Goal: Task Accomplishment & Management: Use online tool/utility

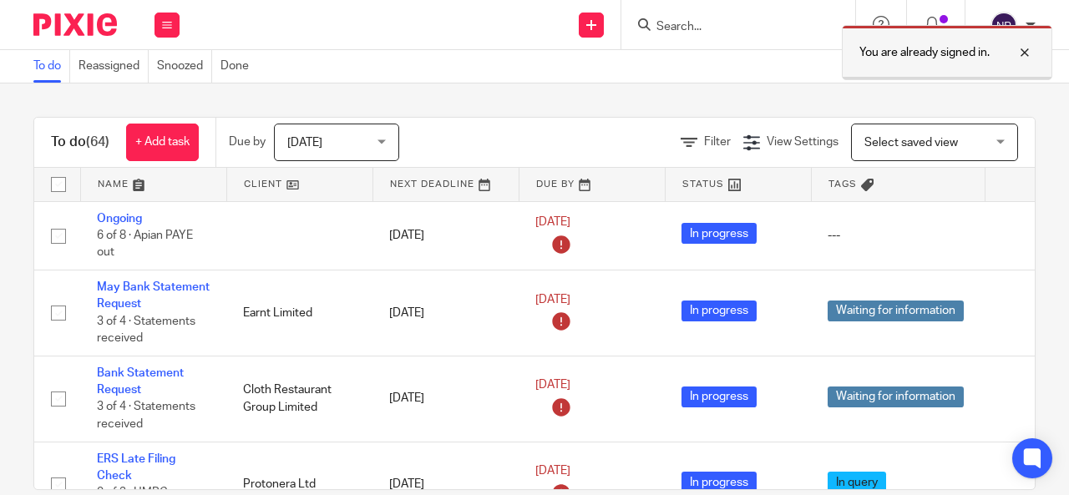
drag, startPoint x: 1029, startPoint y: 51, endPoint x: 960, endPoint y: 52, distance: 69.3
click at [1028, 51] on div at bounding box center [1012, 53] width 45 height 20
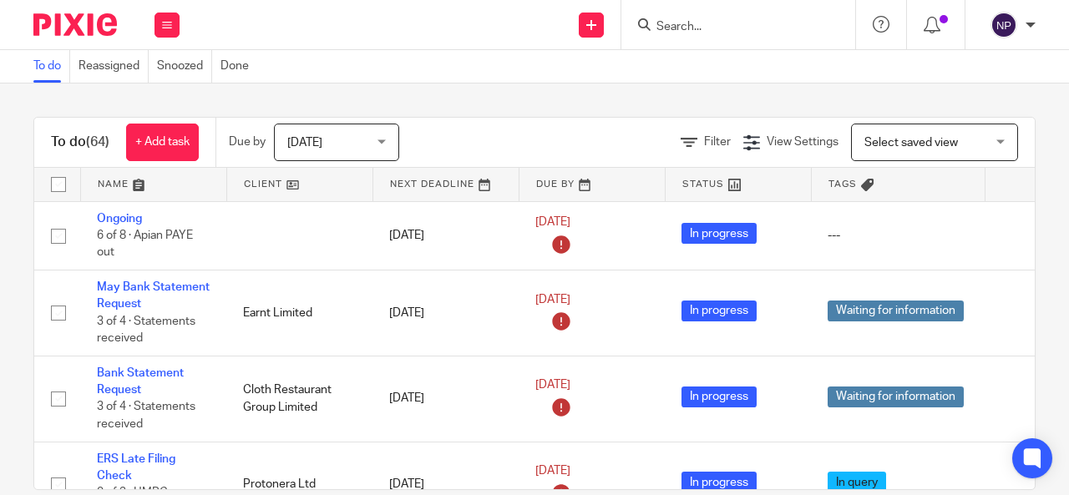
click at [767, 32] on input "Search" at bounding box center [730, 27] width 150 height 15
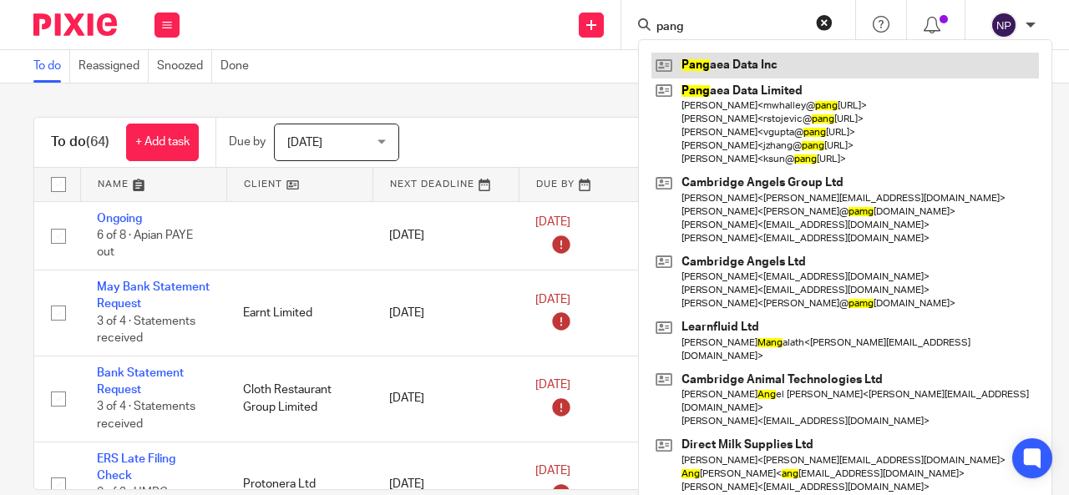
type input "pang"
click at [690, 57] on link at bounding box center [844, 65] width 387 height 25
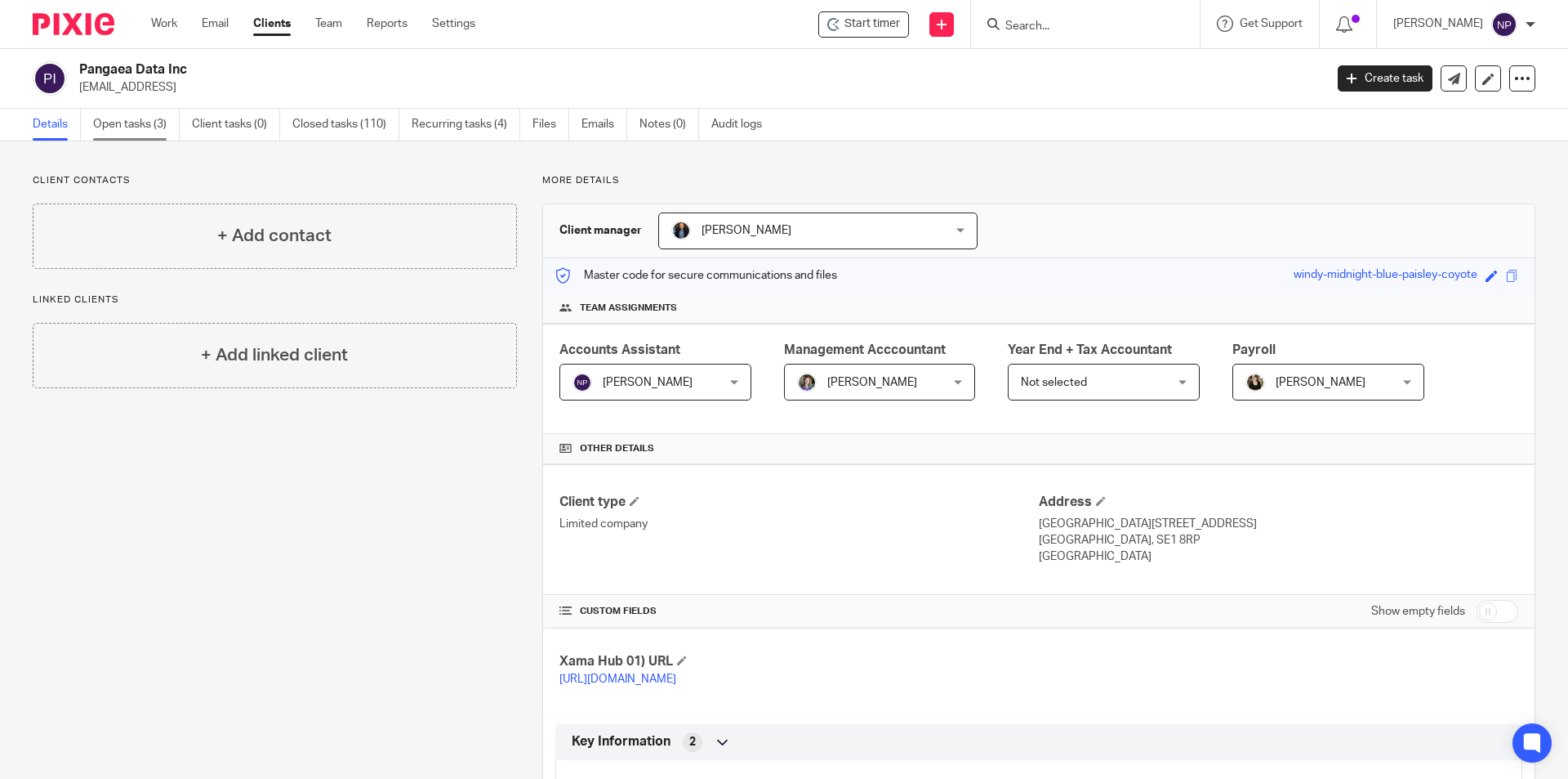
click at [131, 123] on link "Open tasks (3)" at bounding box center [136, 124] width 87 height 32
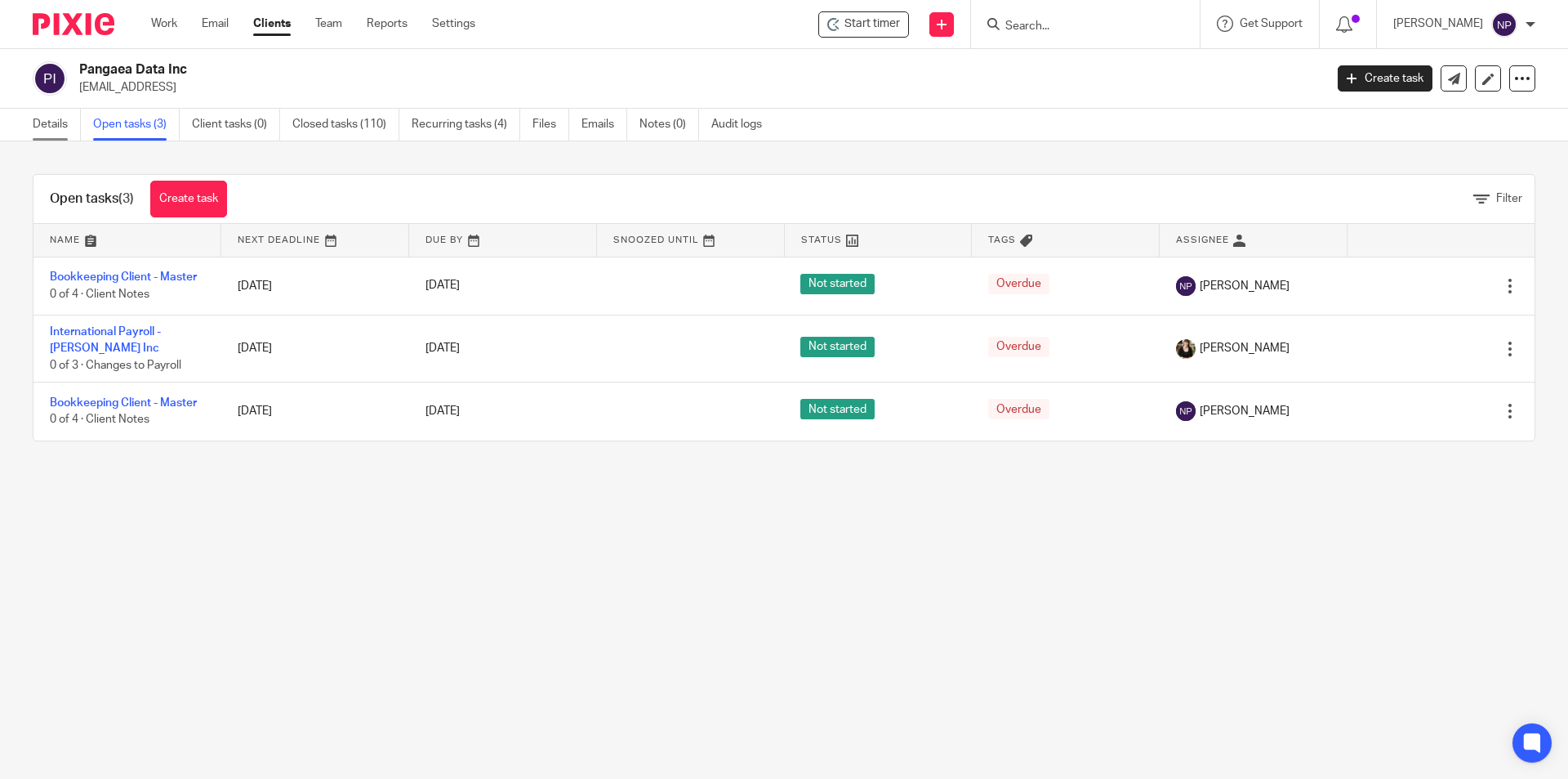
click at [56, 122] on link "Details" at bounding box center [56, 124] width 48 height 32
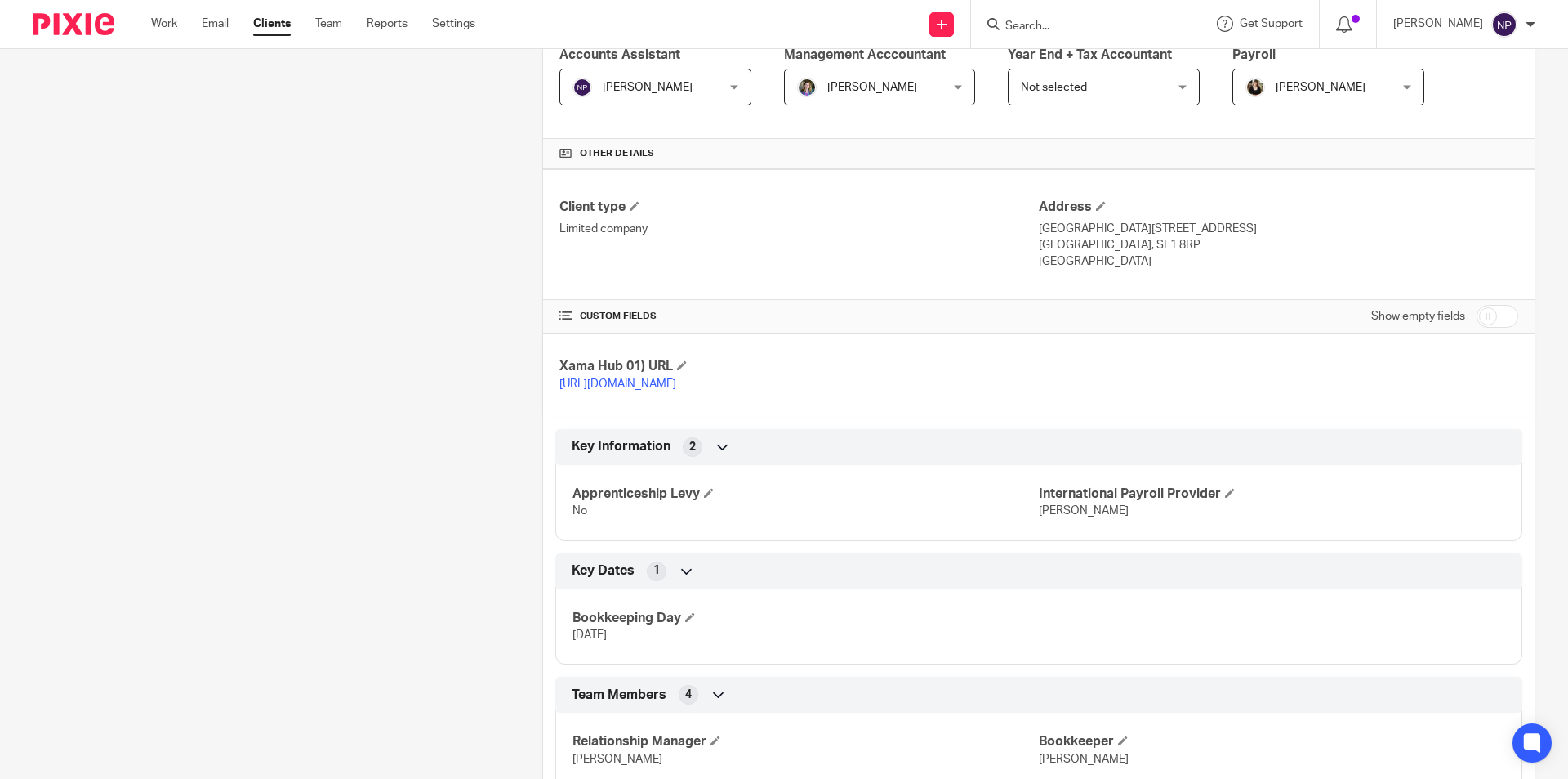
scroll to position [523, 0]
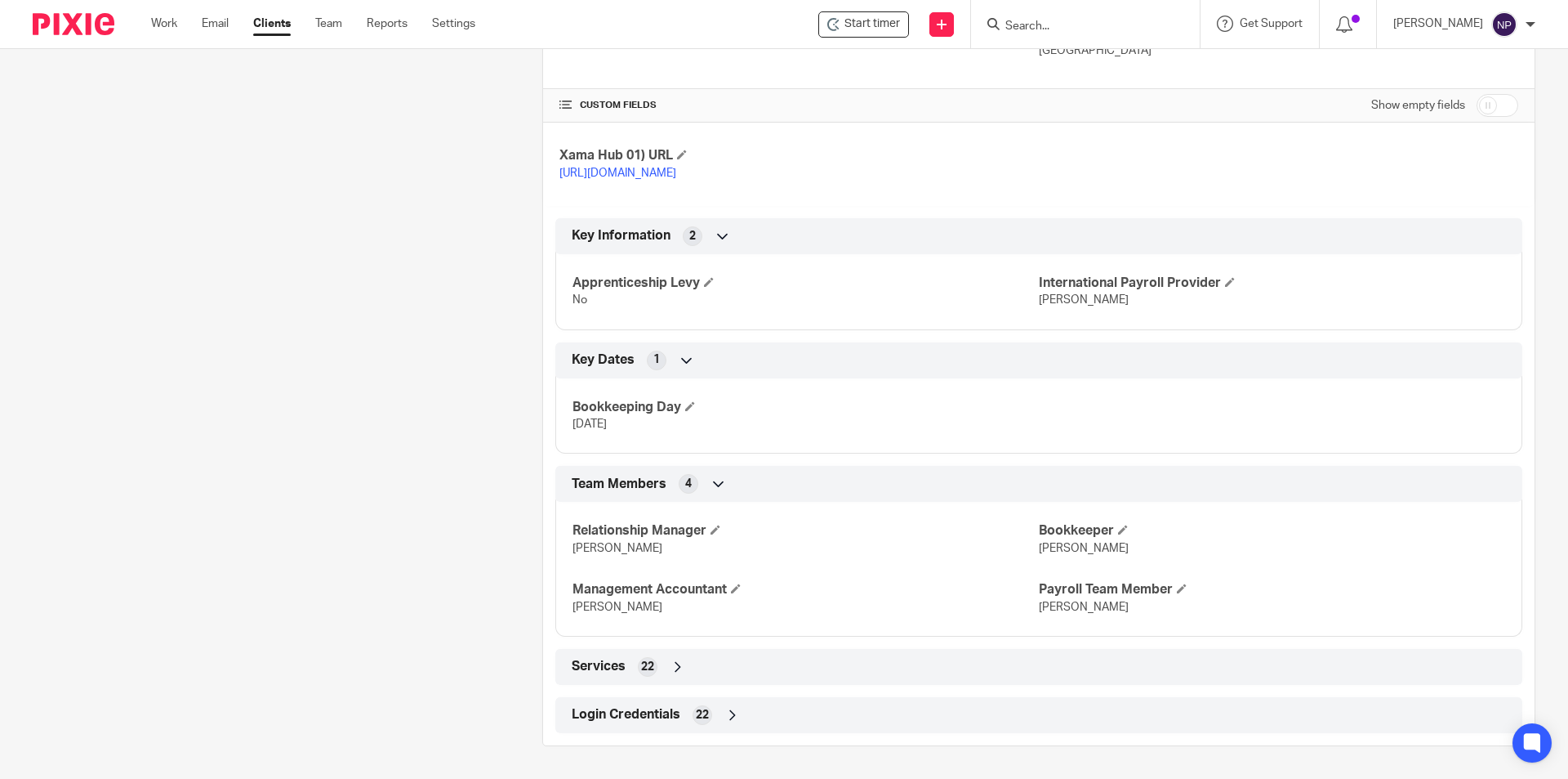
click at [696, 709] on span "22" at bounding box center [702, 714] width 13 height 17
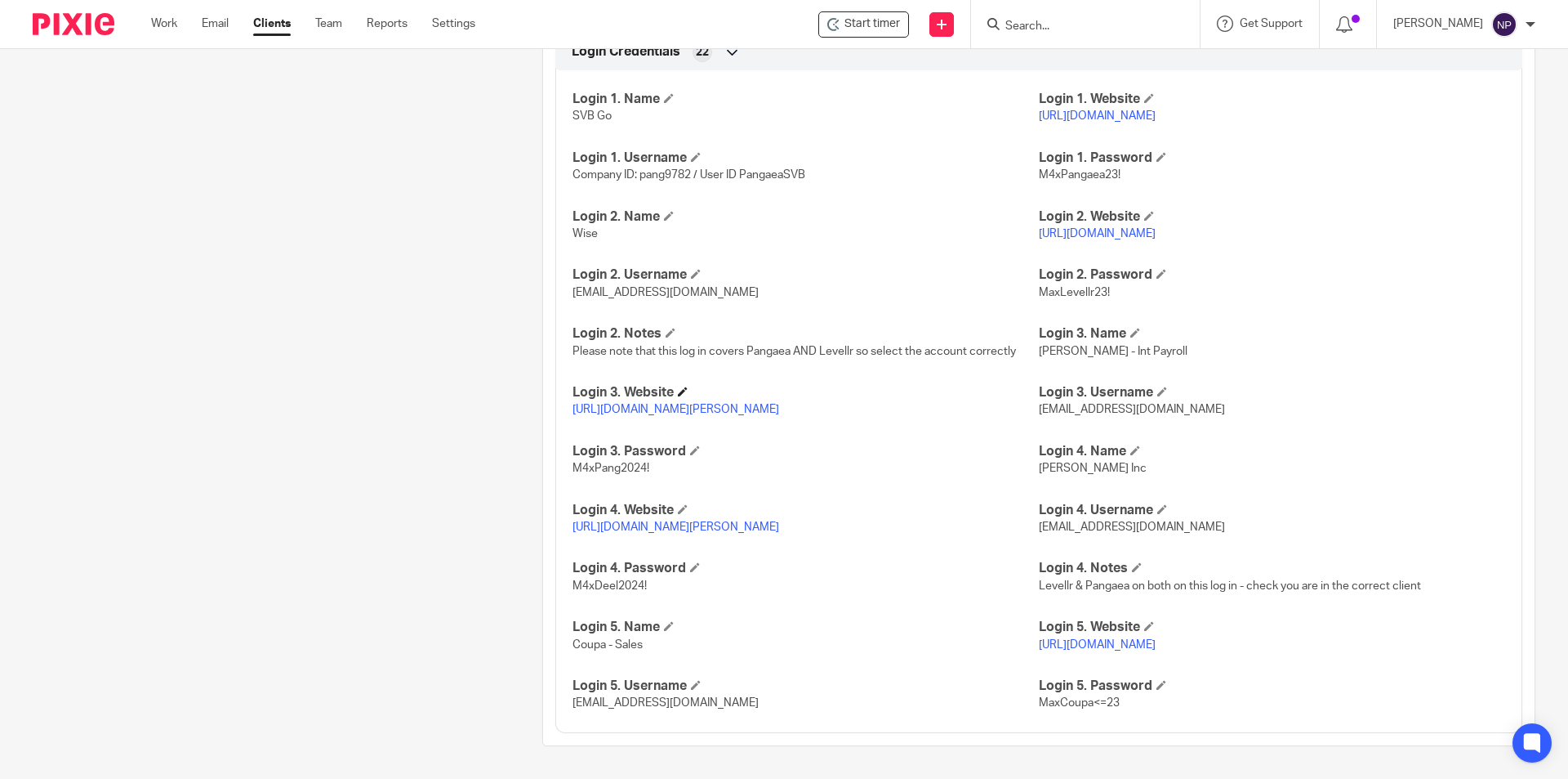
scroll to position [1176, 0]
click at [633, 592] on span "M4xDeel2024!" at bounding box center [609, 586] width 74 height 12
click at [647, 594] on p "M4xDeel2024!" at bounding box center [805, 585] width 467 height 17
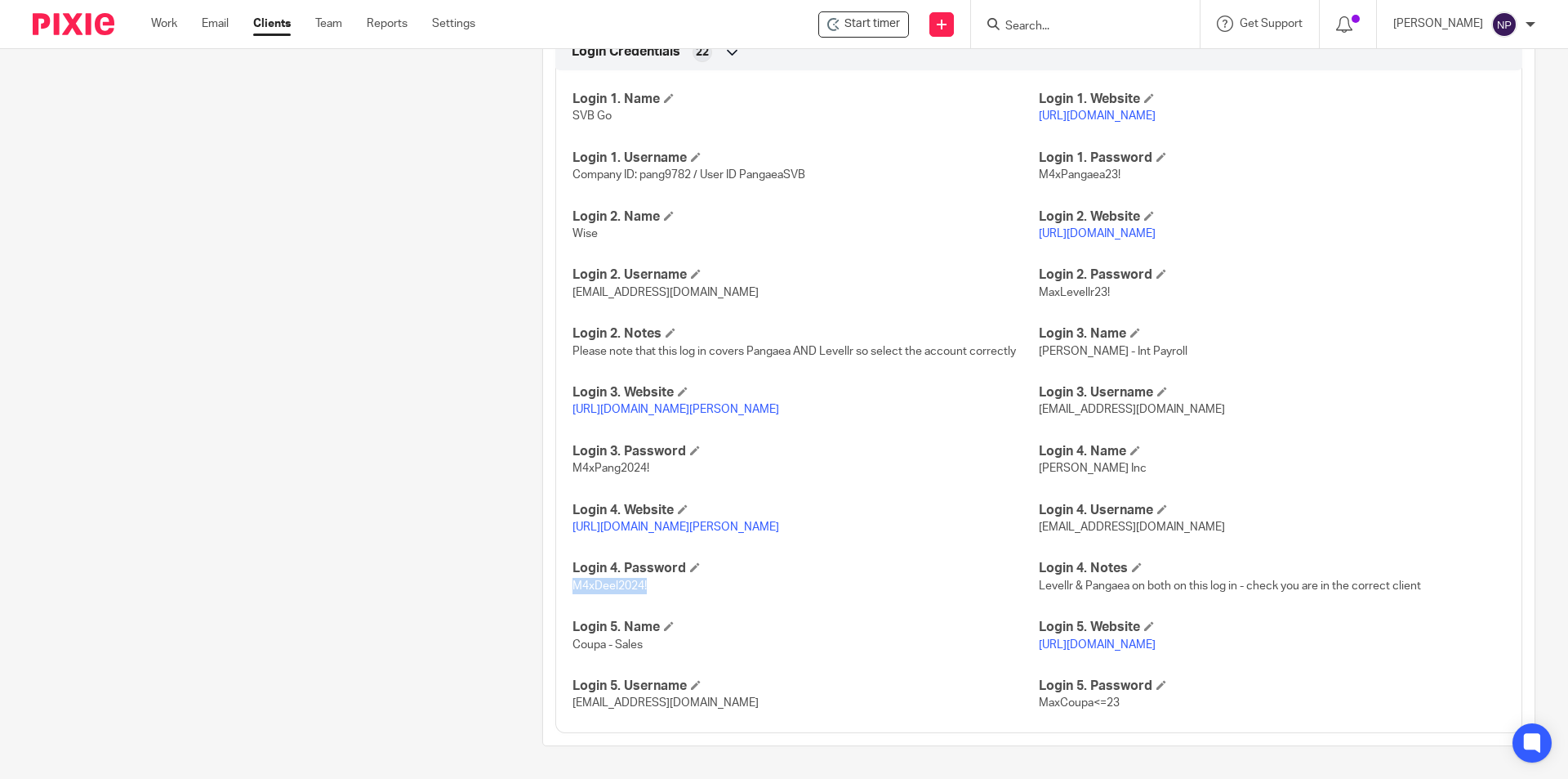
drag, startPoint x: 643, startPoint y: 594, endPoint x: 560, endPoint y: 595, distance: 83.0
click at [560, 595] on div "Login 1. Name SVB Go Login 1. Website https://connect.svb.com/ Login 1. Usernam…" at bounding box center [1039, 395] width 967 height 675
copy span "M4xDeel2024!"
click at [676, 532] on link "https://app.deel.com/login" at bounding box center [675, 527] width 206 height 12
